Goal: Information Seeking & Learning: Learn about a topic

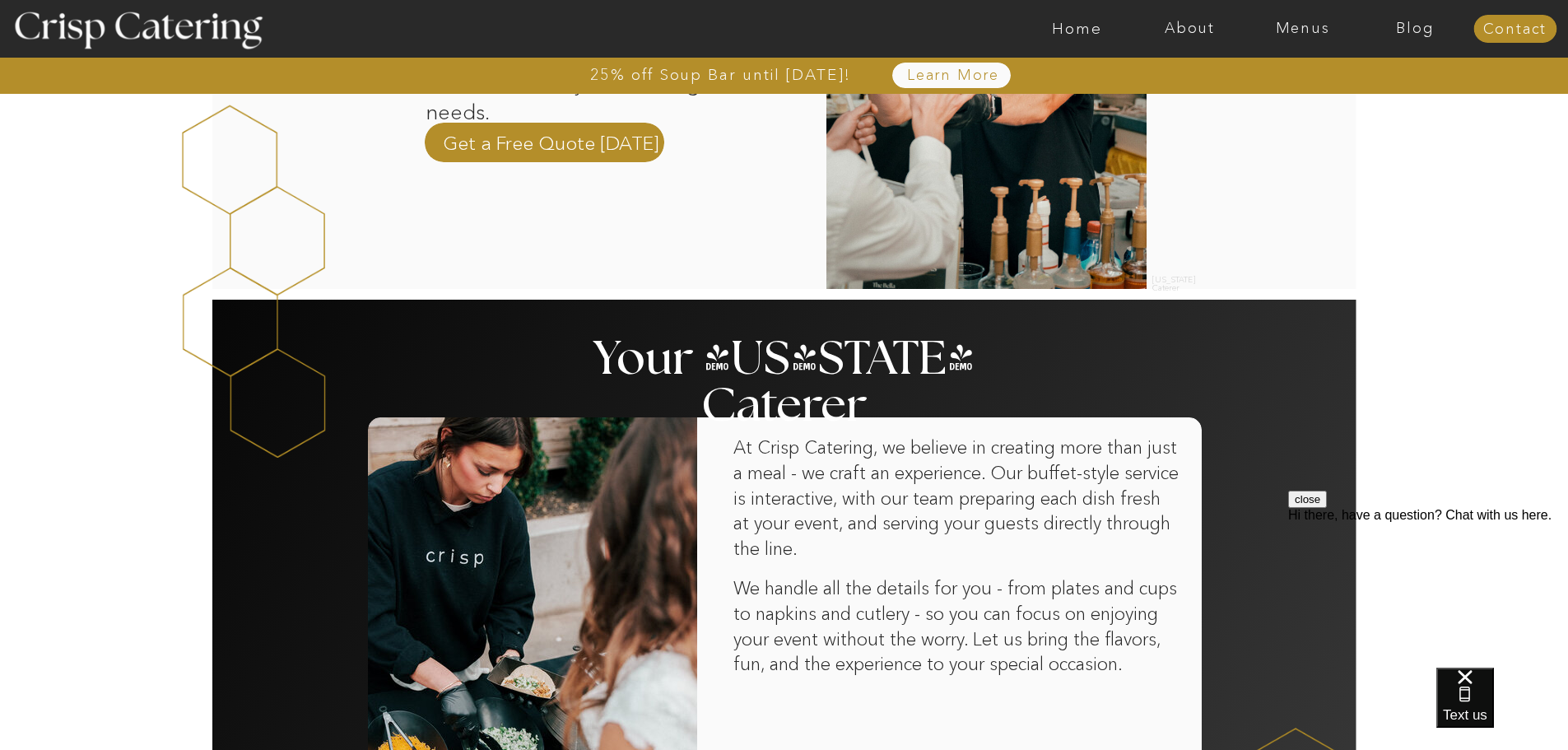
scroll to position [988, 0]
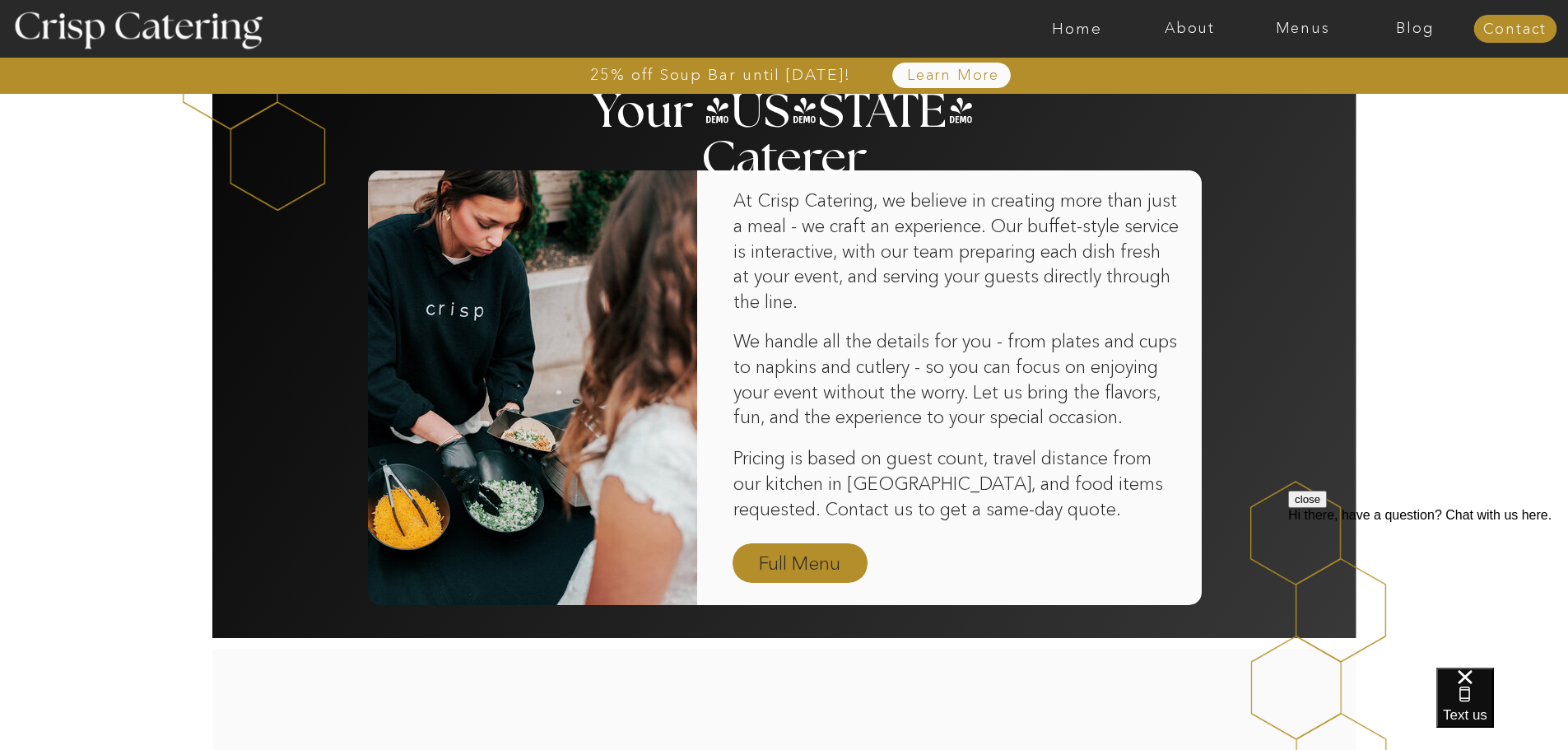
click at [811, 557] on nav "Full Menu" at bounding box center [800, 565] width 96 height 29
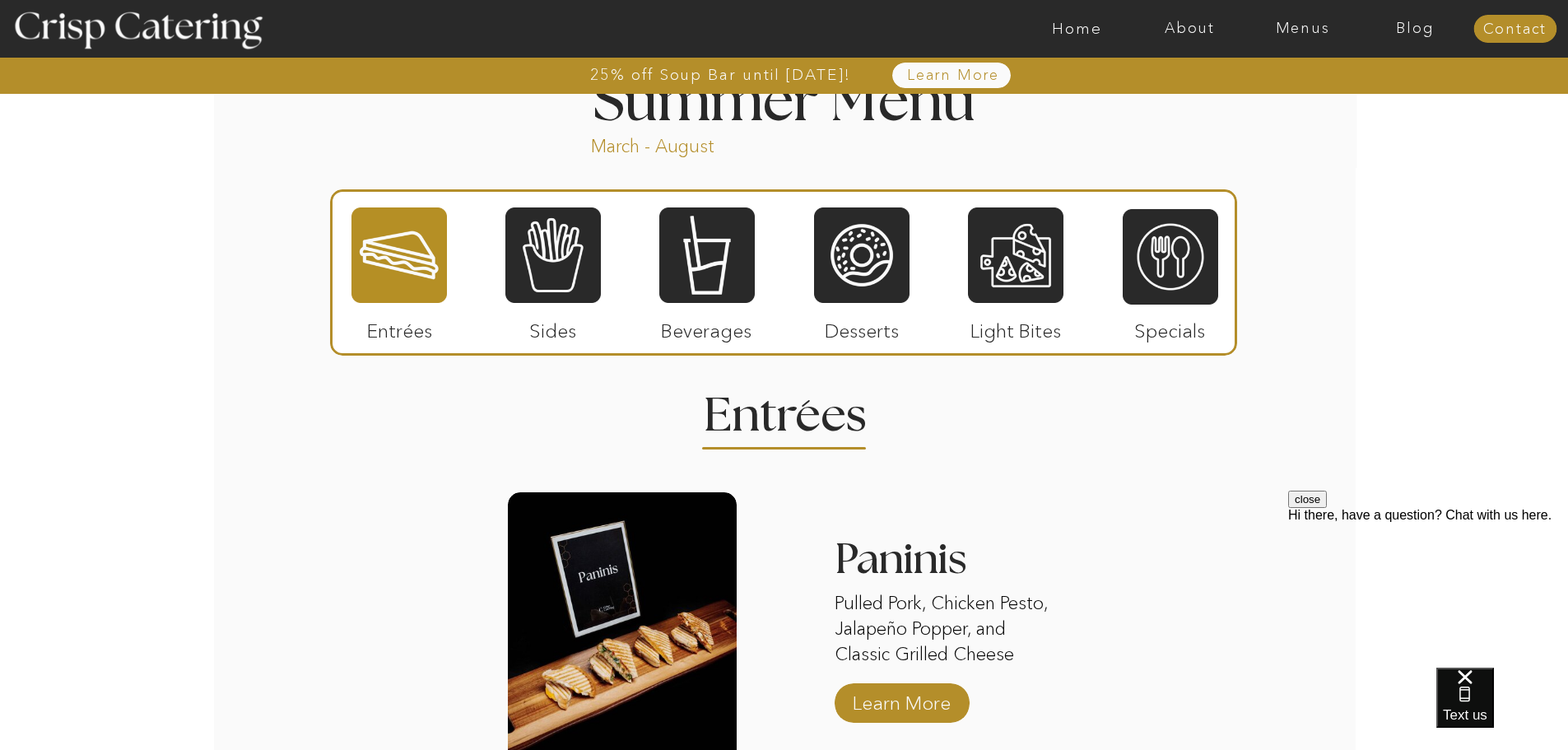
scroll to position [1565, 0]
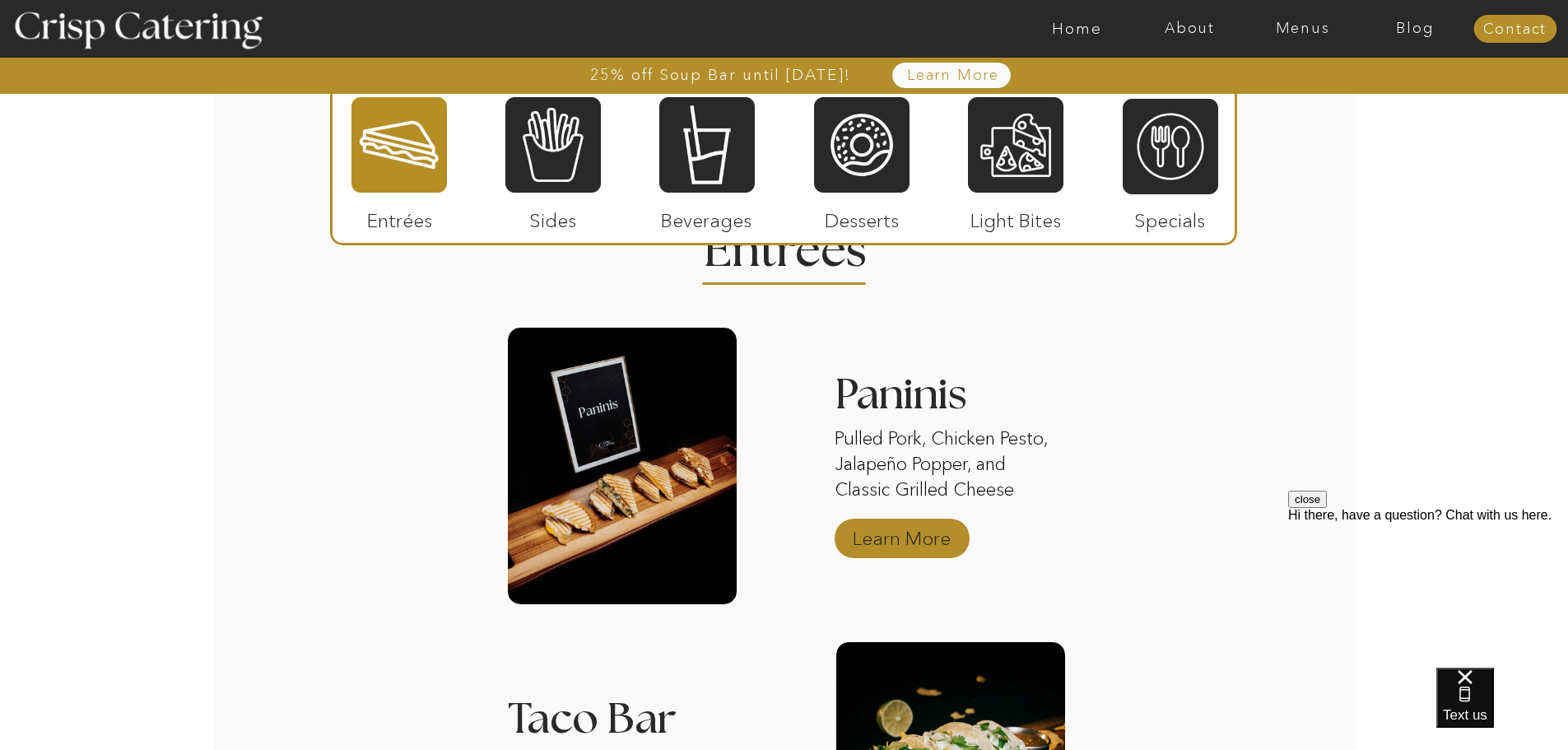
click at [907, 538] on p "Learn More" at bounding box center [902, 534] width 109 height 47
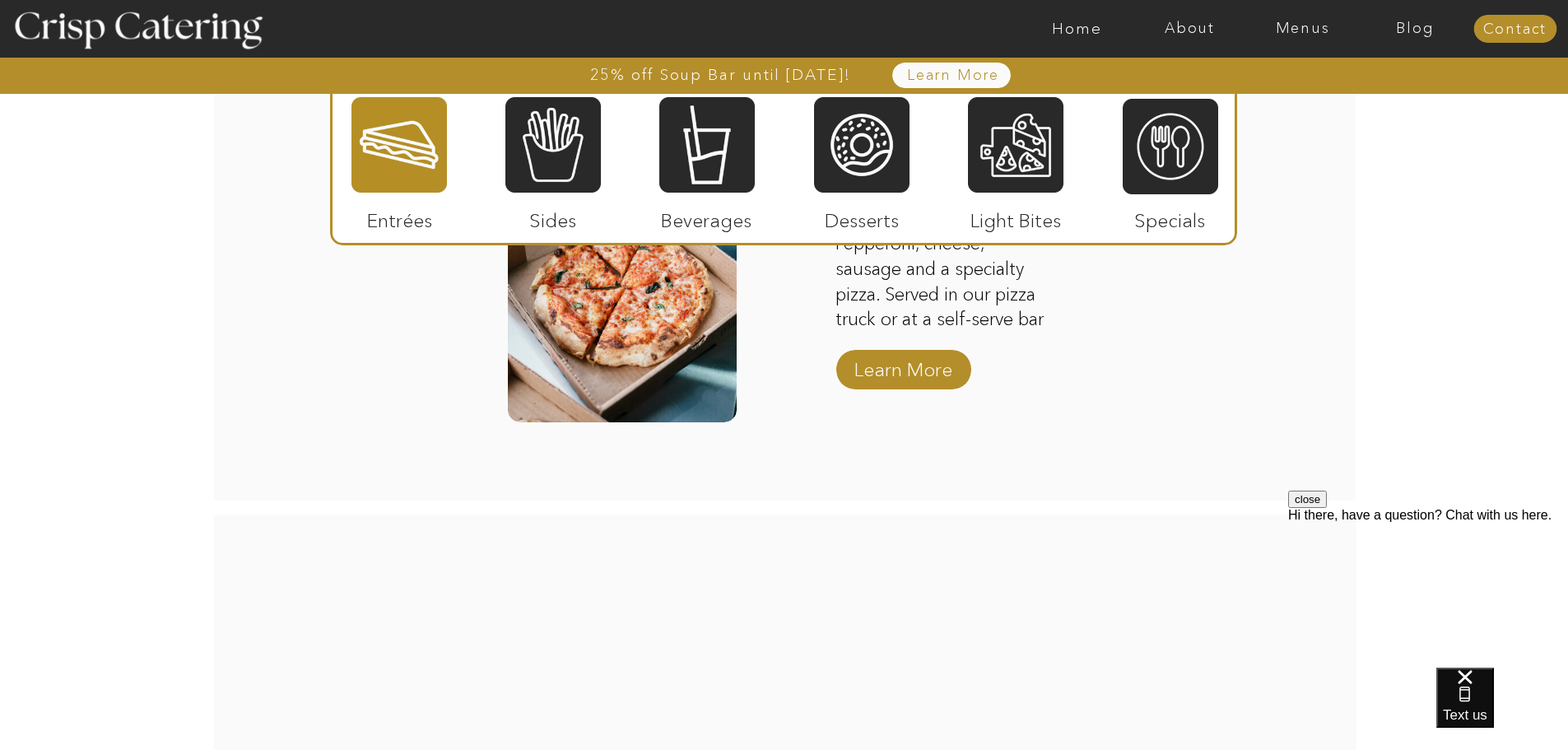
scroll to position [2294, 0]
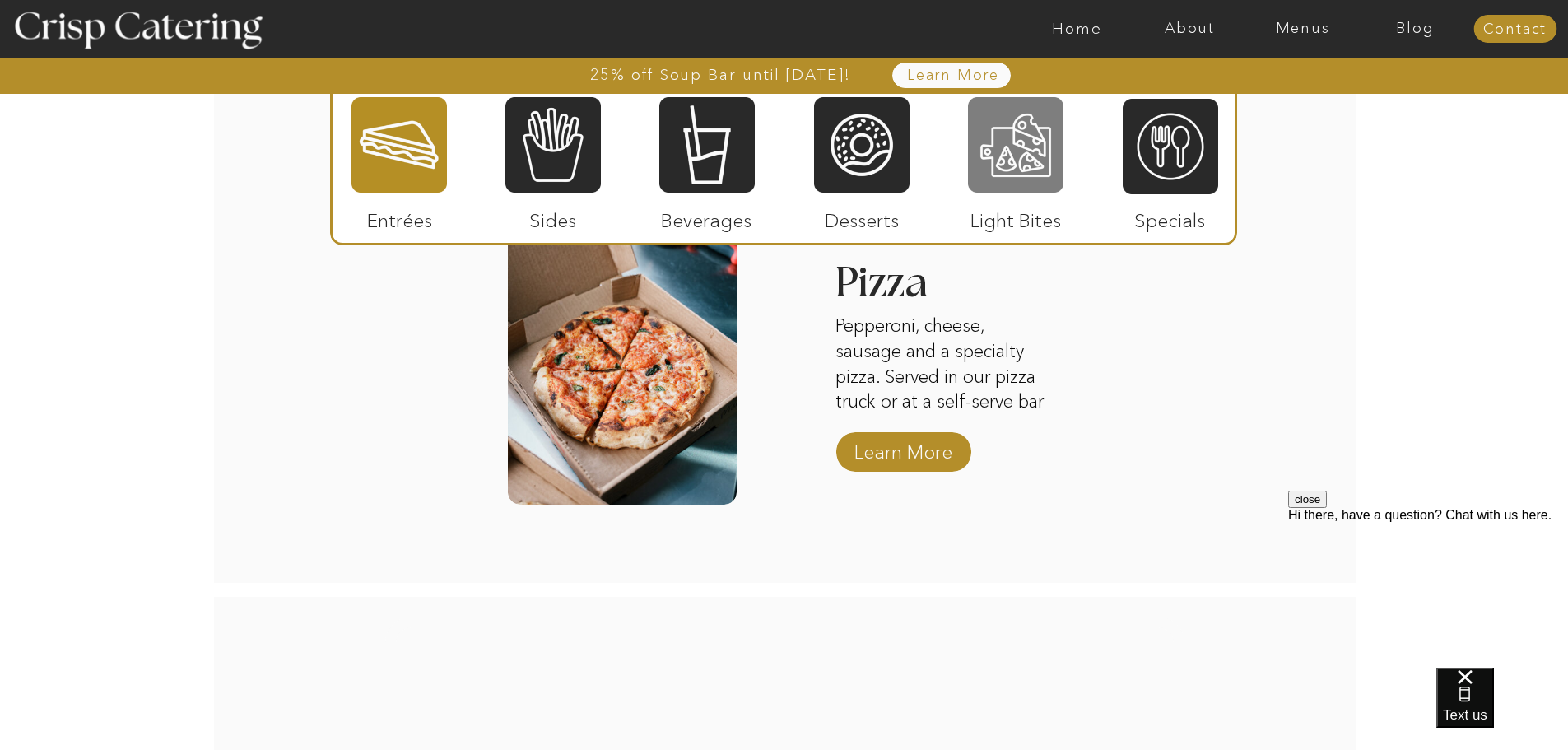
click at [1009, 151] on div at bounding box center [1016, 145] width 96 height 99
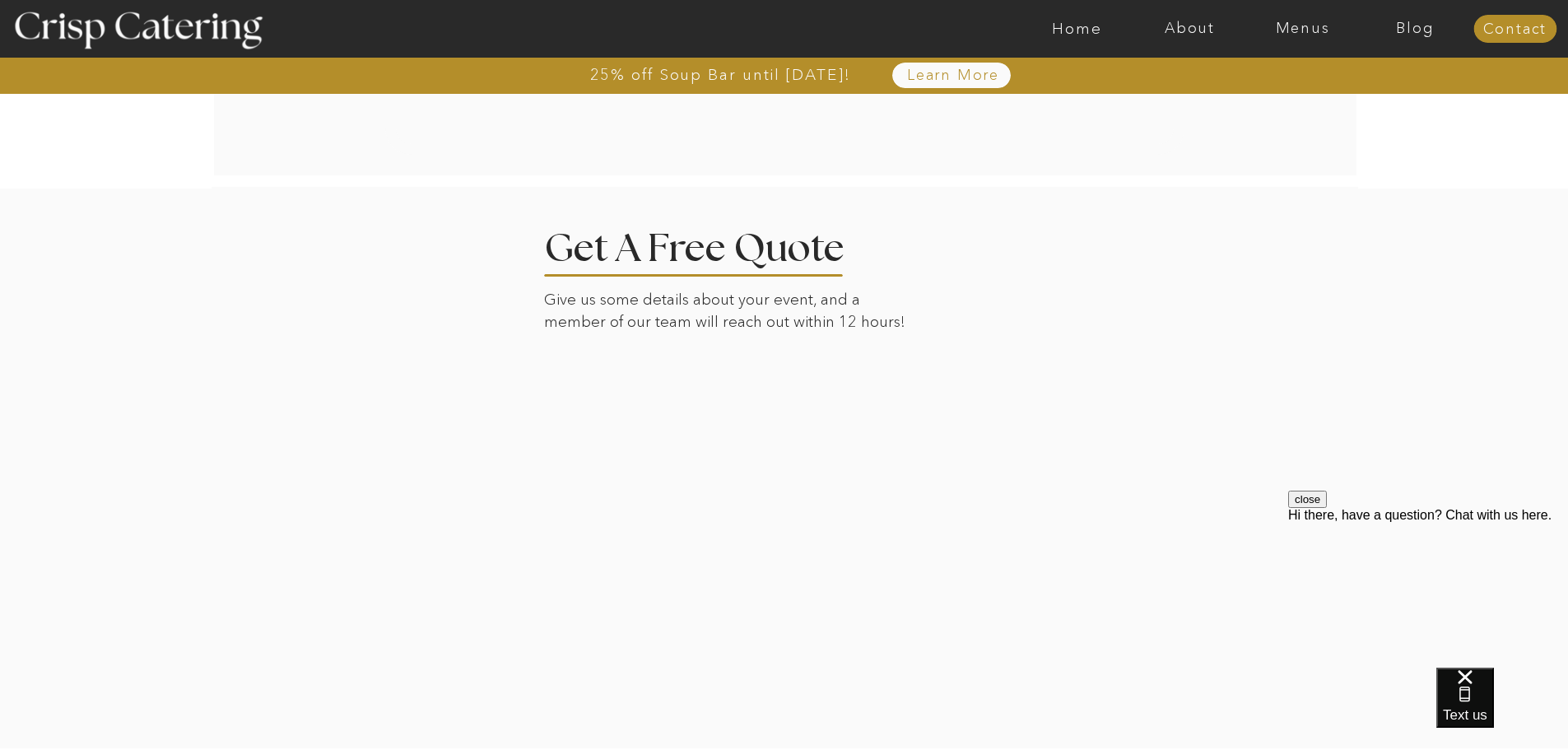
scroll to position [2046, 0]
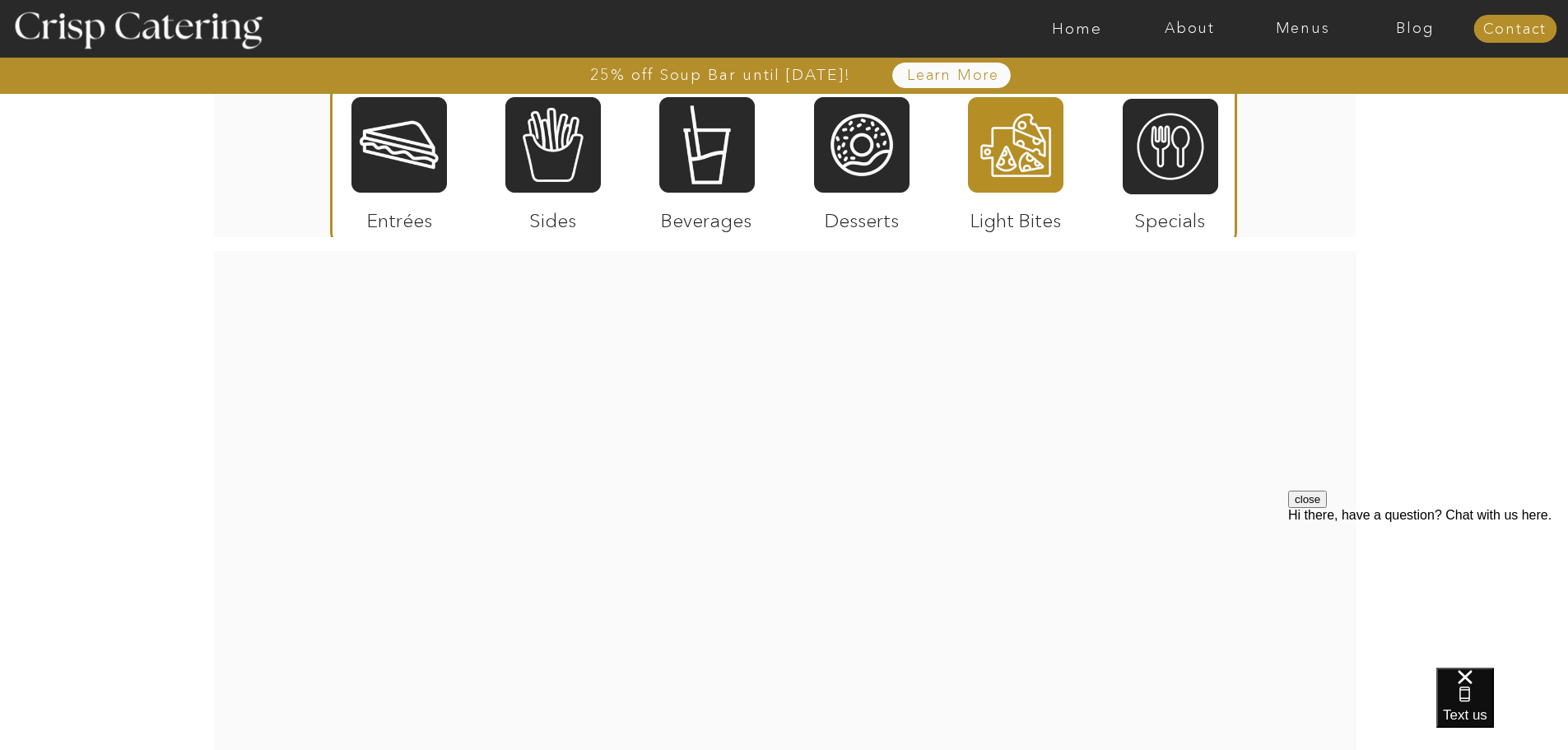
click at [556, 165] on div at bounding box center [553, 145] width 96 height 99
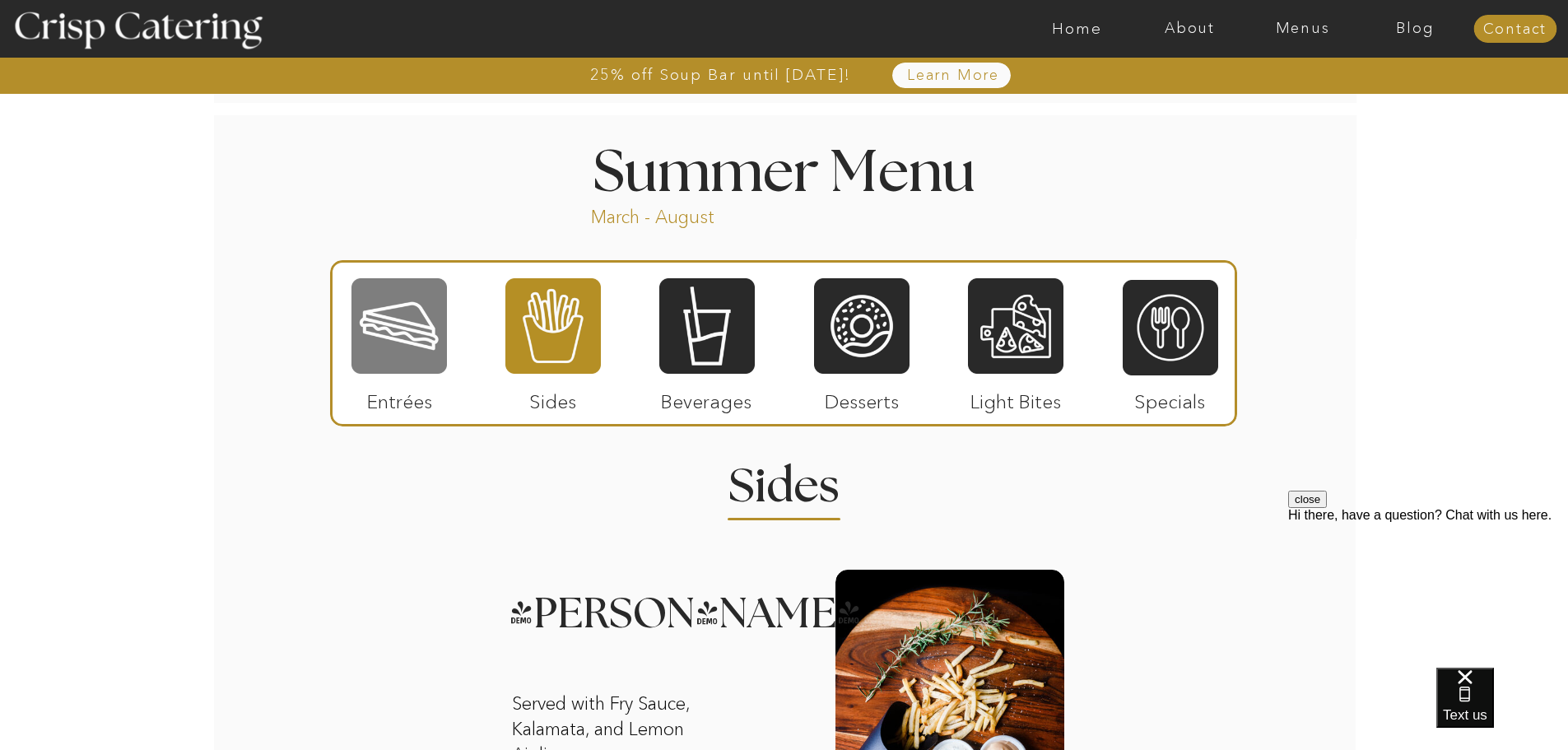
scroll to position [1247, 0]
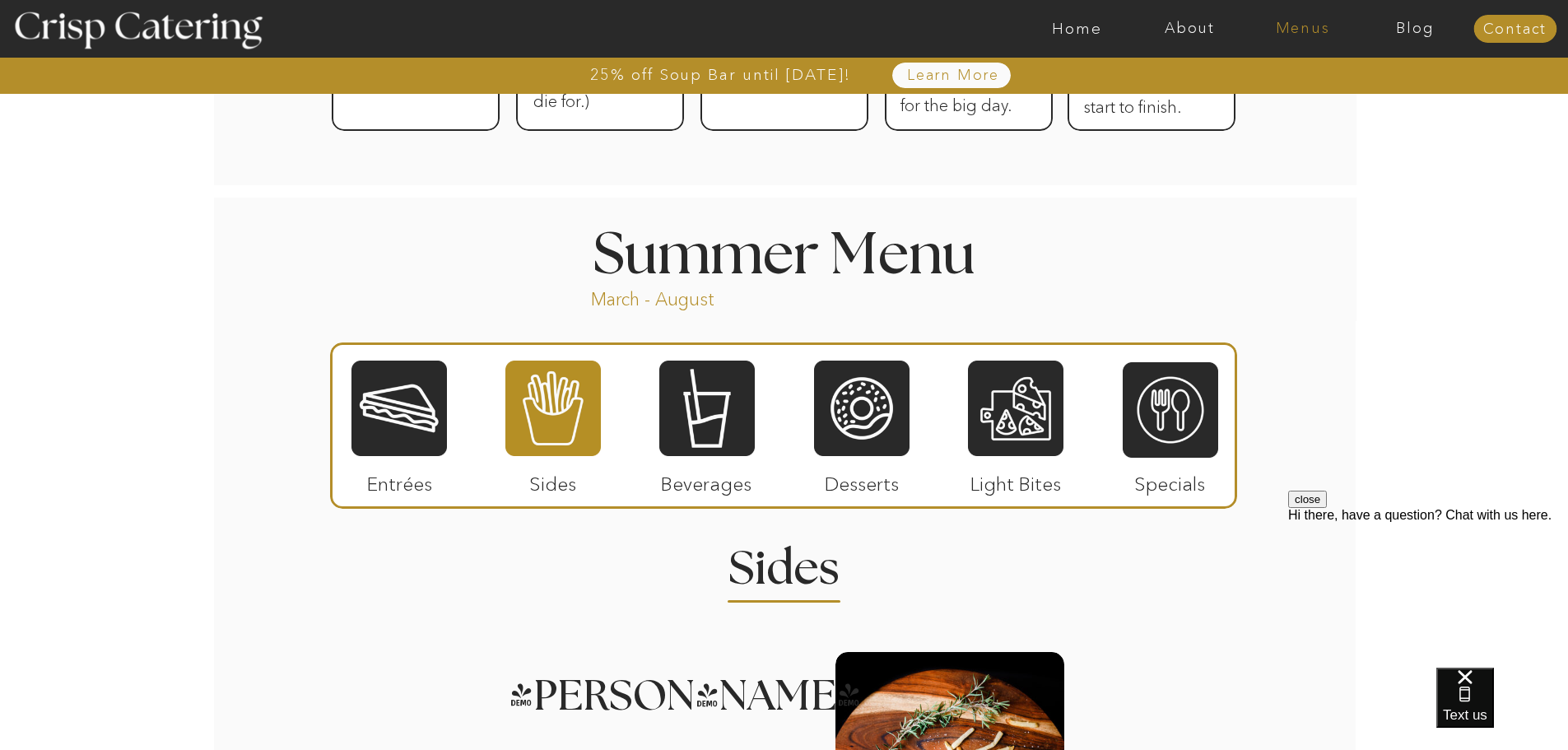
click at [1301, 22] on nav "Menus" at bounding box center [1303, 28] width 113 height 16
click at [1307, 101] on nav "Winter (Sep-Feb)" at bounding box center [1302, 97] width 135 height 15
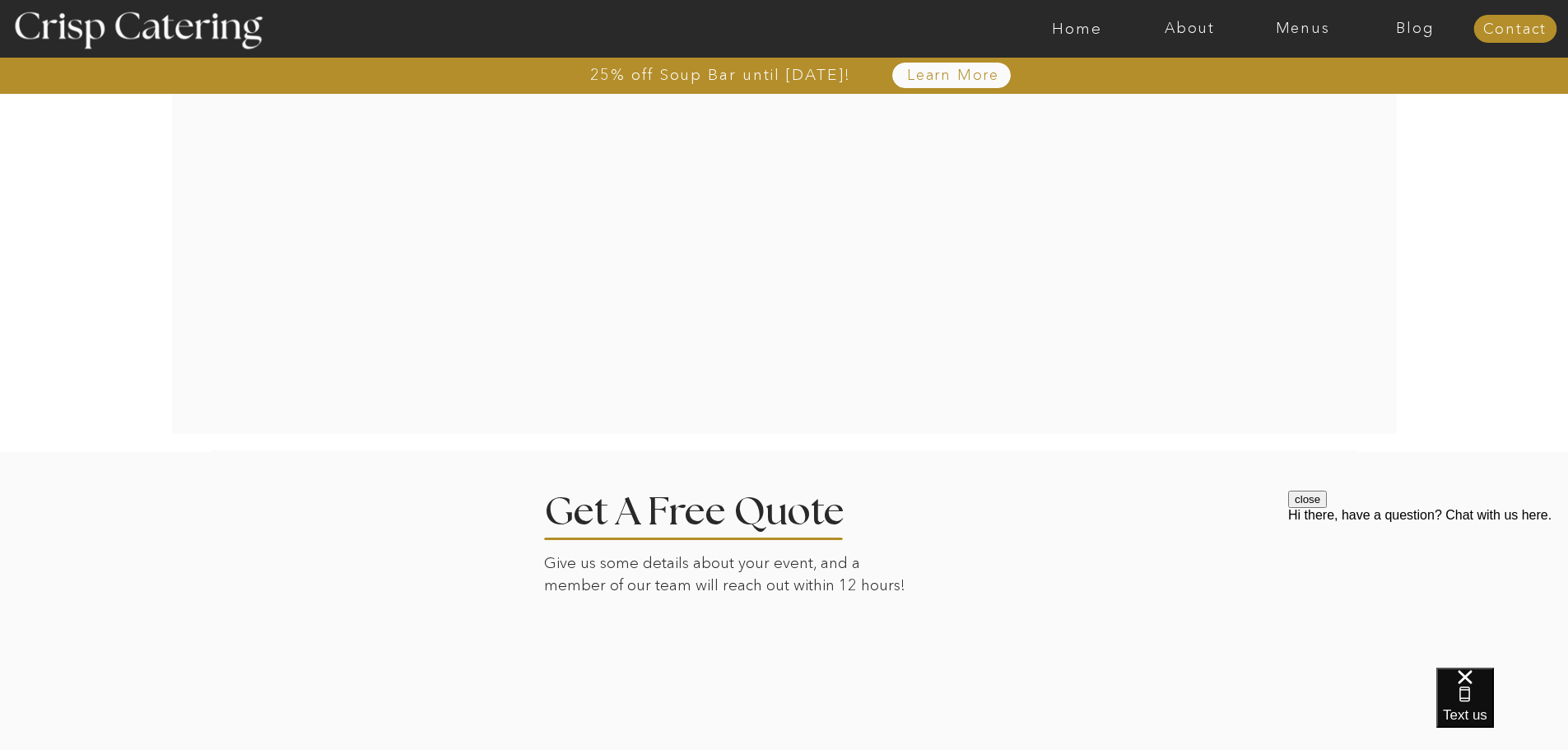
scroll to position [3307, 0]
